Goal: Transaction & Acquisition: Book appointment/travel/reservation

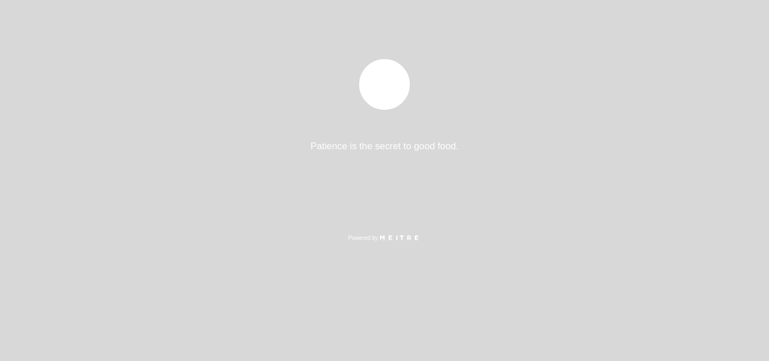
select select "es"
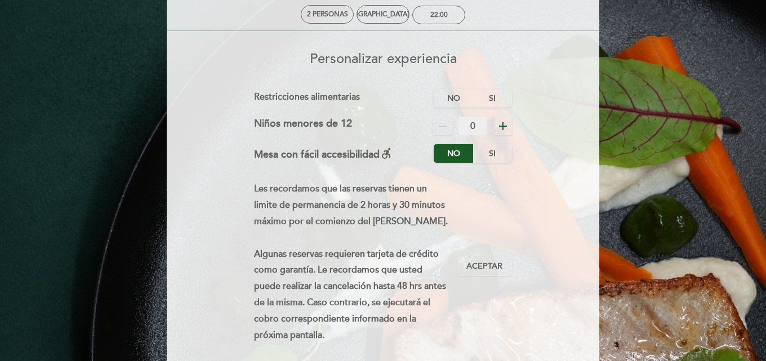
scroll to position [113, 0]
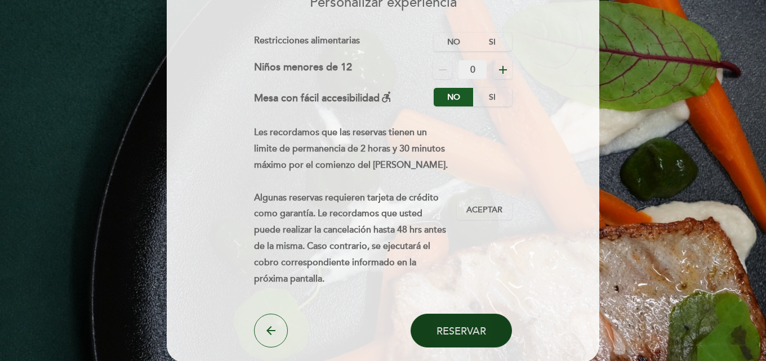
click at [460, 328] on span "Reservar" at bounding box center [461, 331] width 50 height 12
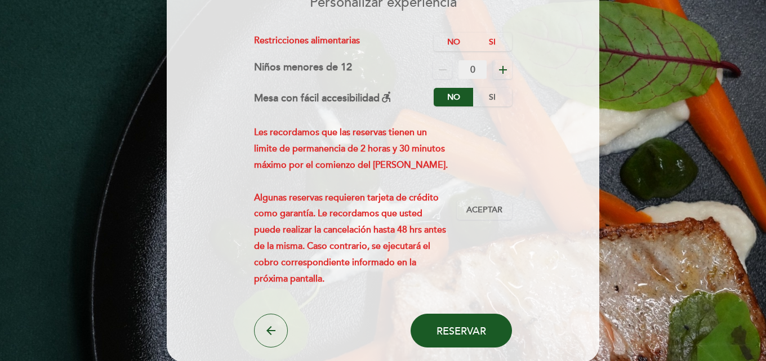
scroll to position [56, 0]
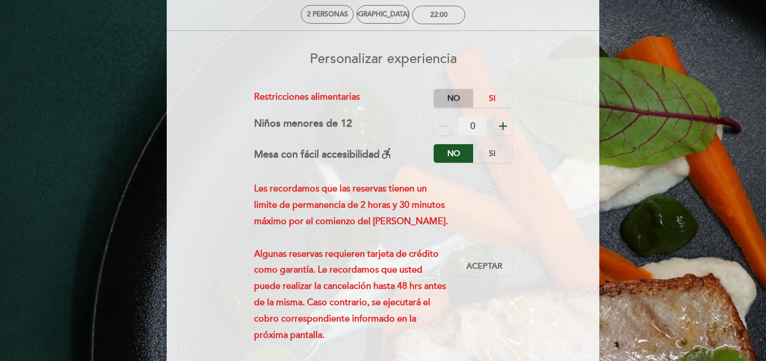
click at [459, 96] on label "No" at bounding box center [452, 98] width 39 height 19
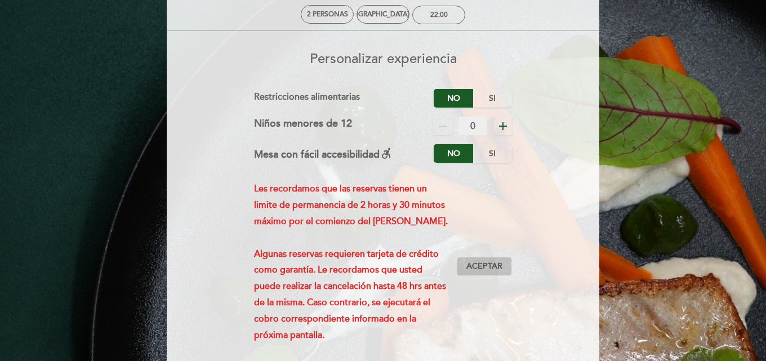
click at [477, 266] on span "Aceptar" at bounding box center [484, 267] width 36 height 12
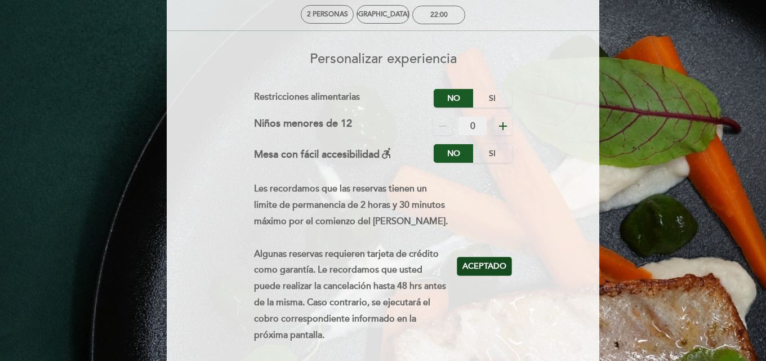
scroll to position [169, 0]
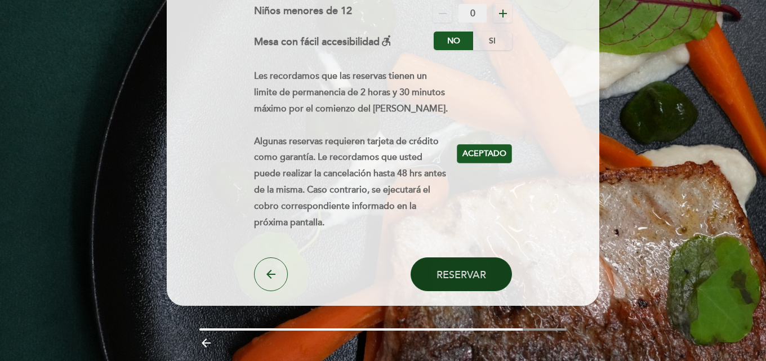
click at [477, 271] on span "Reservar" at bounding box center [461, 275] width 50 height 12
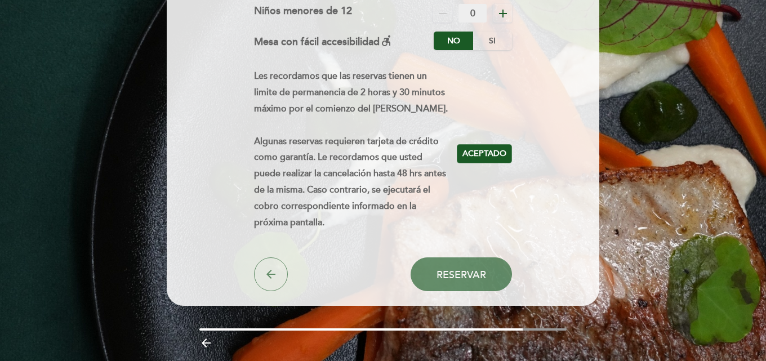
scroll to position [10, 0]
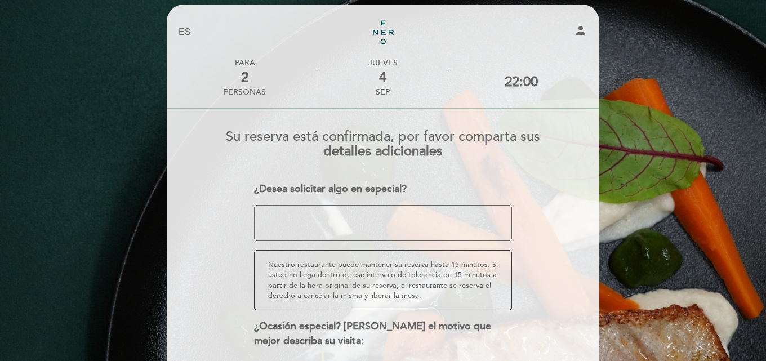
click at [366, 229] on textarea at bounding box center [383, 223] width 258 height 36
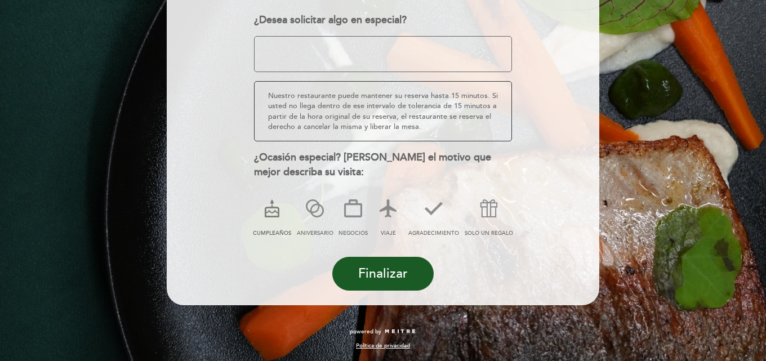
click at [275, 214] on icon at bounding box center [271, 208] width 29 height 29
click at [411, 53] on textarea at bounding box center [383, 54] width 258 height 36
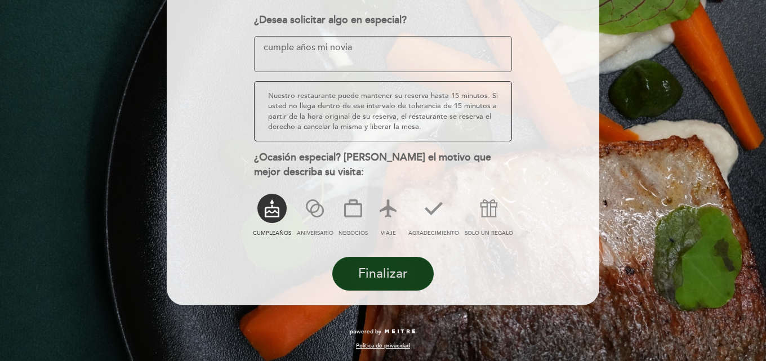
type textarea "cumple años mi novia"
click at [377, 267] on span "Finalizar" at bounding box center [383, 274] width 50 height 16
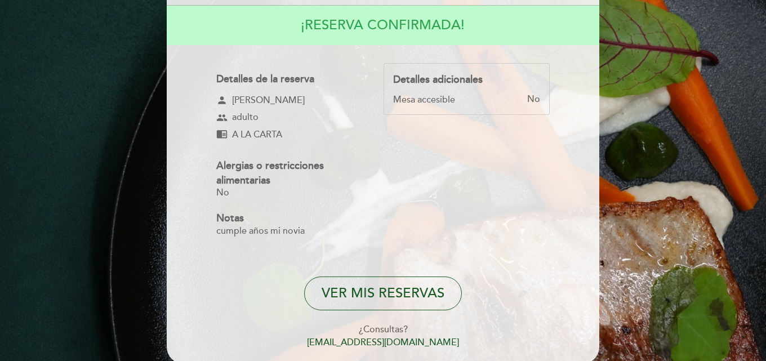
scroll to position [56, 0]
